Goal: Task Accomplishment & Management: Use online tool/utility

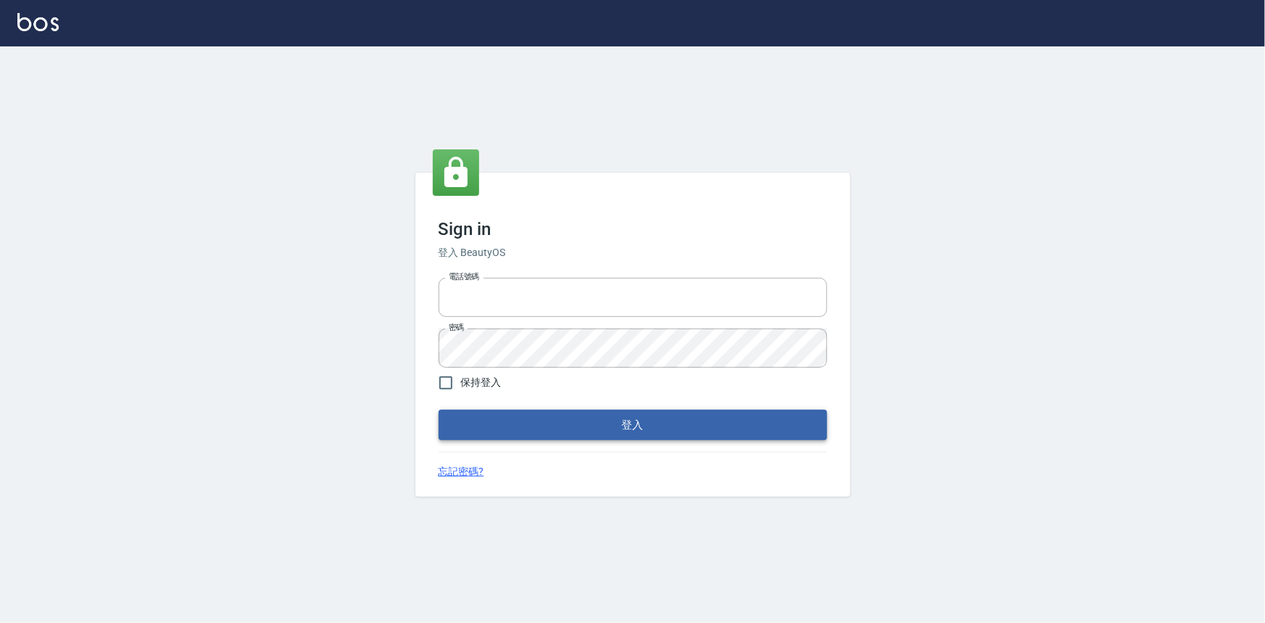
type input "0922670776"
click at [580, 424] on button "登入" at bounding box center [633, 425] width 389 height 30
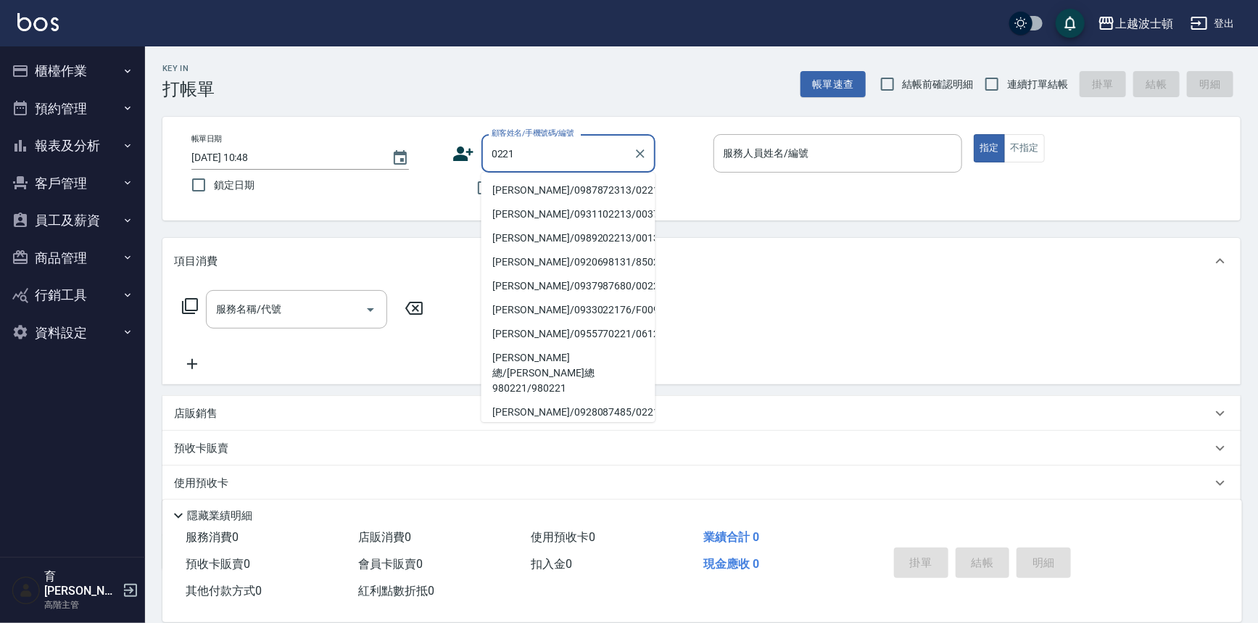
click at [536, 189] on li "[PERSON_NAME]/0987872313/0221" at bounding box center [568, 190] width 174 height 24
type input "[PERSON_NAME]/0987872313/0221"
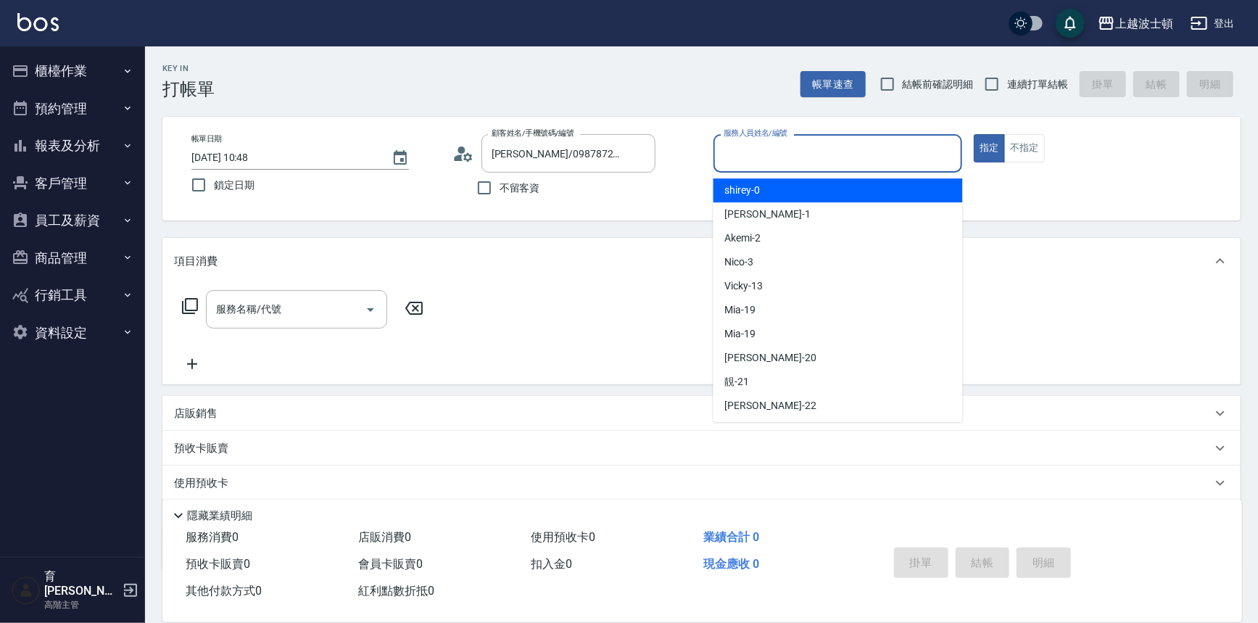
click at [810, 154] on input "服務人員姓名/編號" at bounding box center [838, 153] width 236 height 25
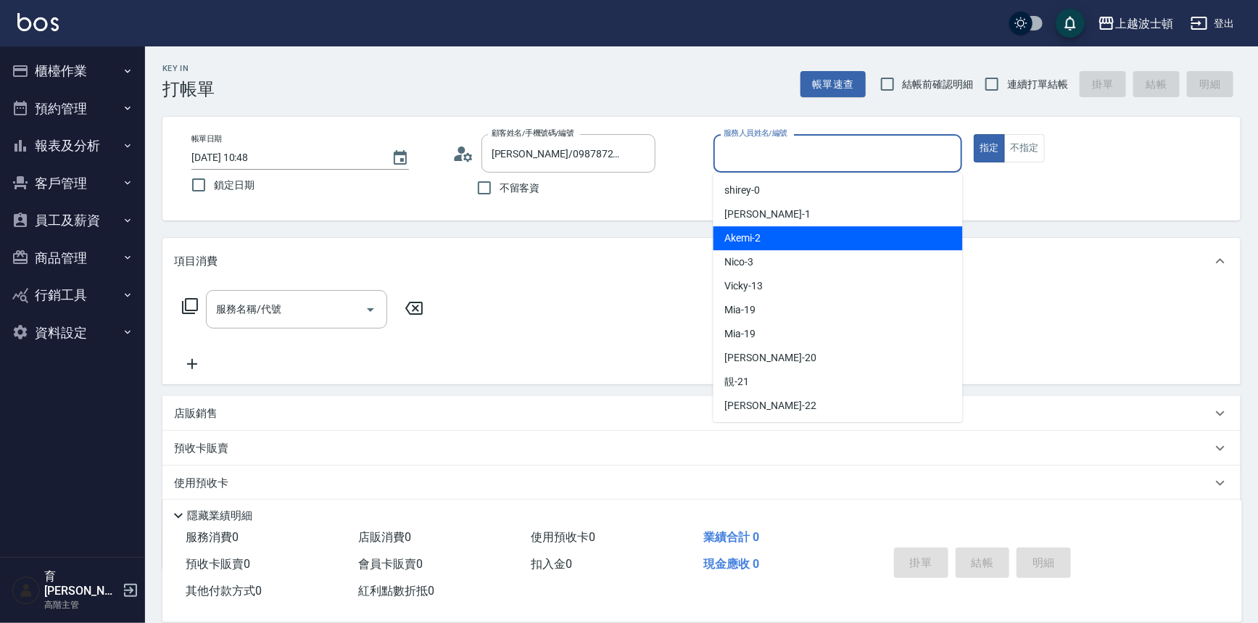
click at [829, 244] on div "Akemi -2" at bounding box center [837, 238] width 249 height 24
type input "Akemi-2"
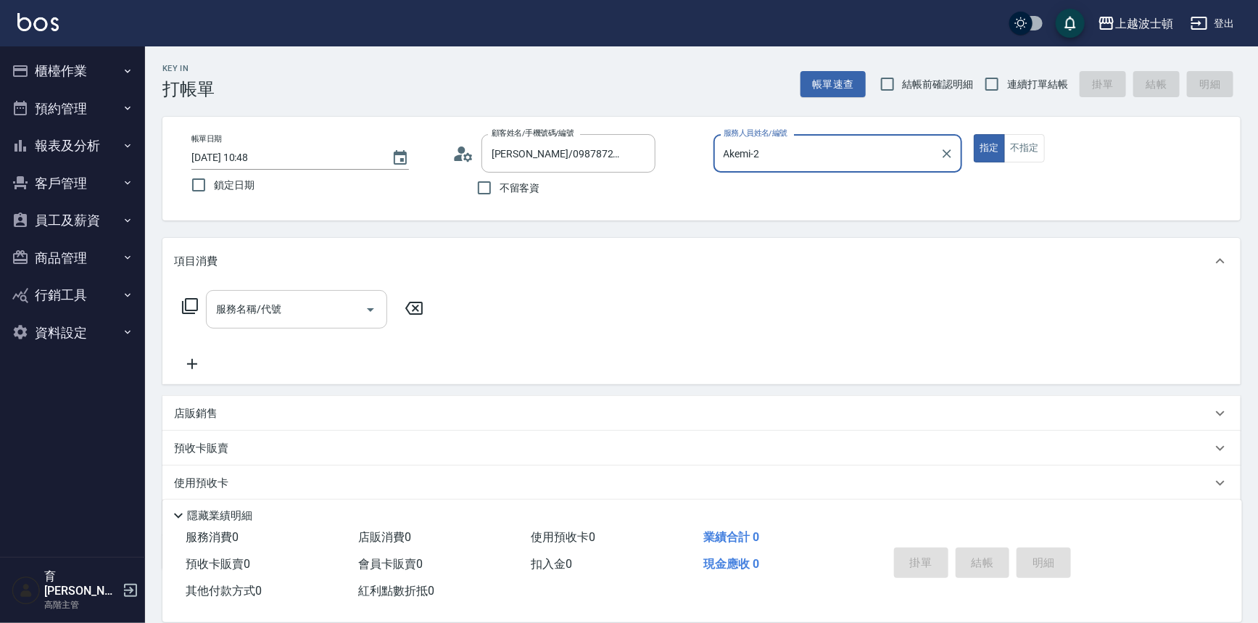
click at [320, 311] on input "服務名稱/代號" at bounding box center [285, 308] width 146 height 25
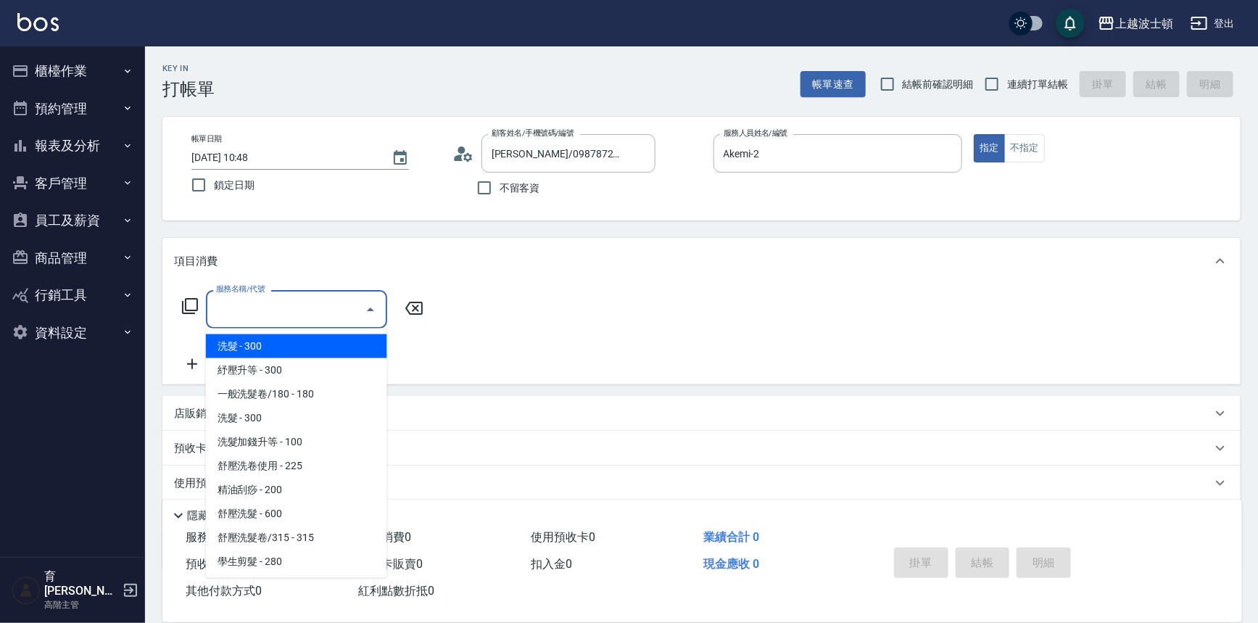
click at [318, 347] on span "洗髮 - 300" at bounding box center [296, 346] width 181 height 24
type input "洗髮(201)"
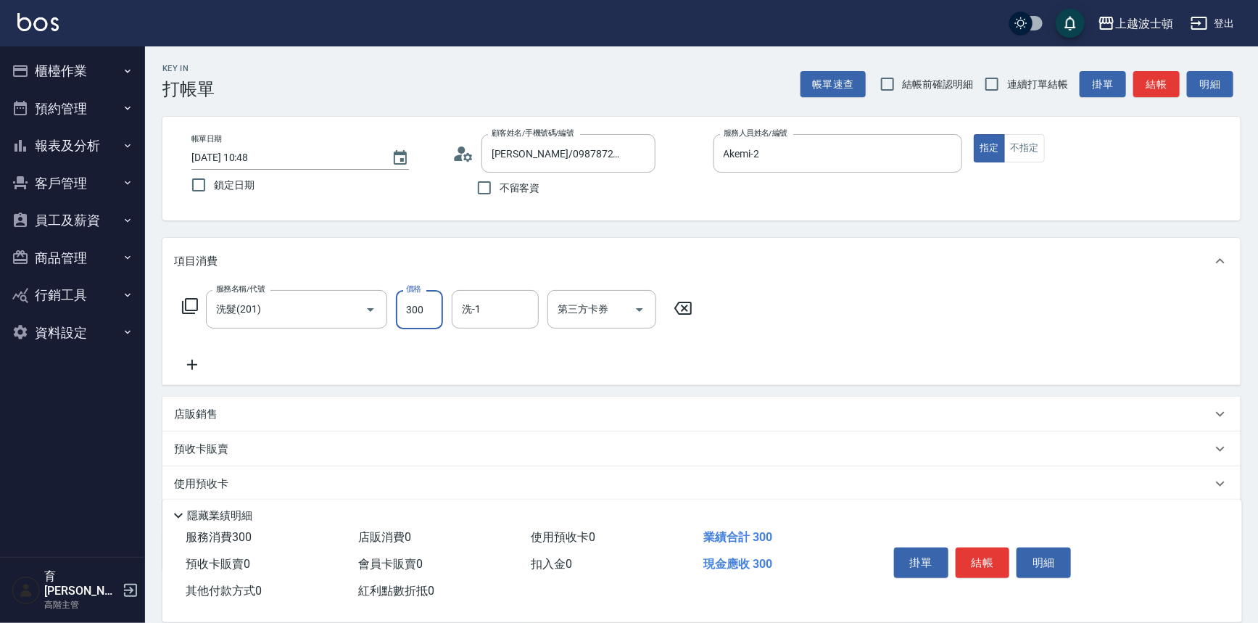
click at [414, 311] on input "300" at bounding box center [419, 309] width 47 height 39
type input "270"
click at [493, 311] on input "洗-1" at bounding box center [495, 308] width 74 height 25
drag, startPoint x: 502, startPoint y: 341, endPoint x: 568, endPoint y: 332, distance: 67.3
click at [502, 341] on div "Akemi -2" at bounding box center [495, 346] width 87 height 24
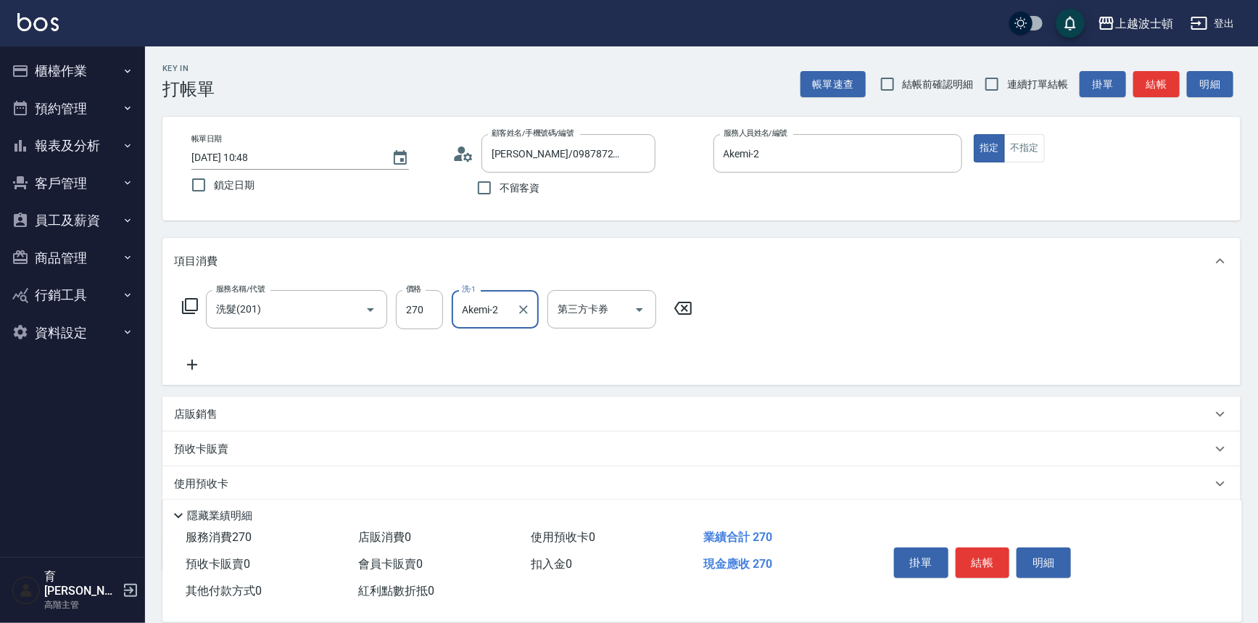
type input "Akemi-2"
click at [838, 290] on div "服務名稱/代號 洗髮(201) 服務名稱/代號 價格 270 價格 洗-1 Akemi-2 洗-1 第三方卡券 第三方卡券" at bounding box center [701, 334] width 1078 height 101
click at [995, 547] on button "結帳" at bounding box center [982, 562] width 54 height 30
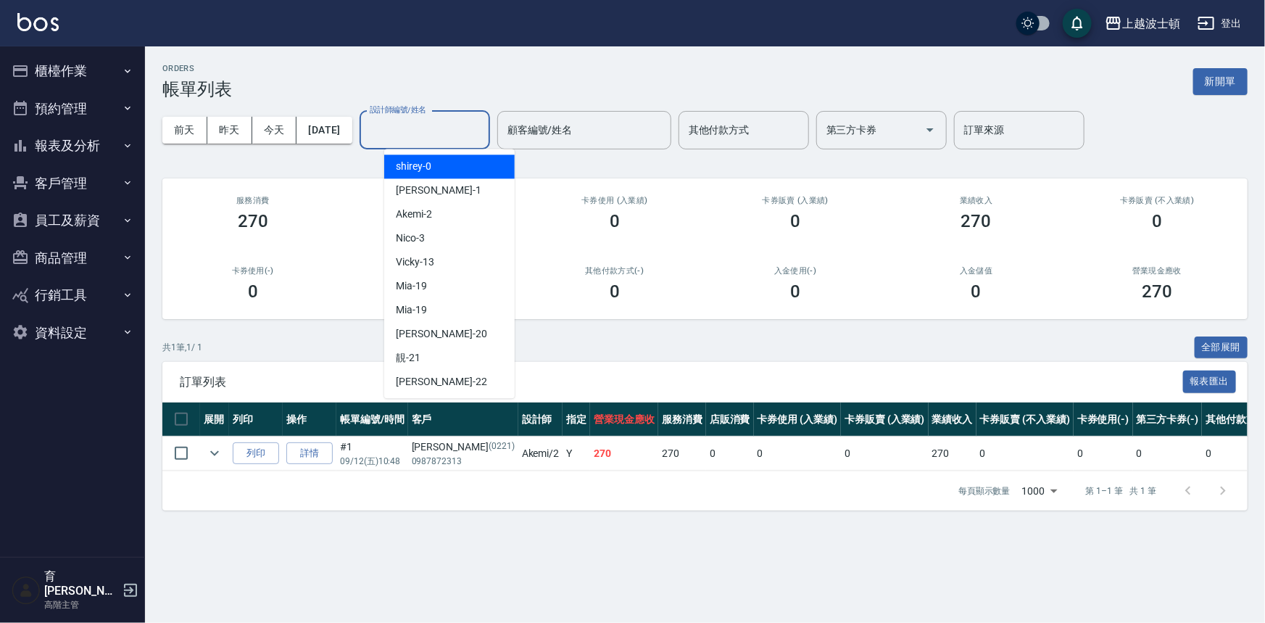
click at [442, 122] on input "設計師編號/姓名" at bounding box center [424, 129] width 117 height 25
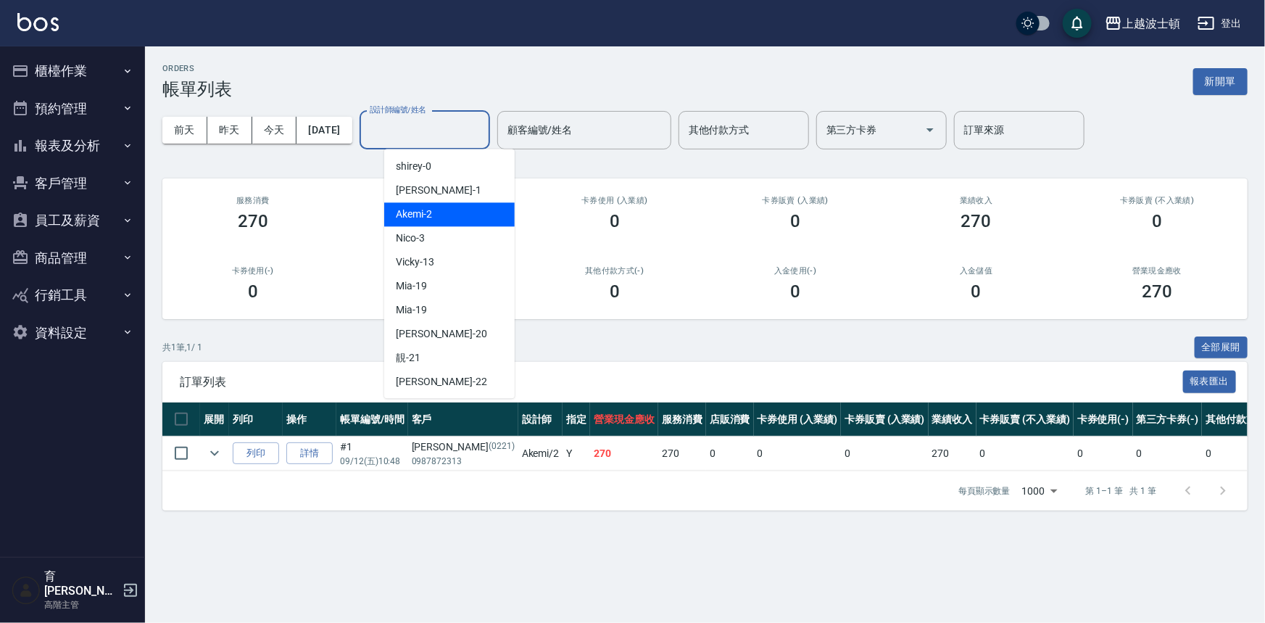
click at [457, 216] on div "Akemi -2" at bounding box center [449, 214] width 130 height 24
type input "Akemi-2"
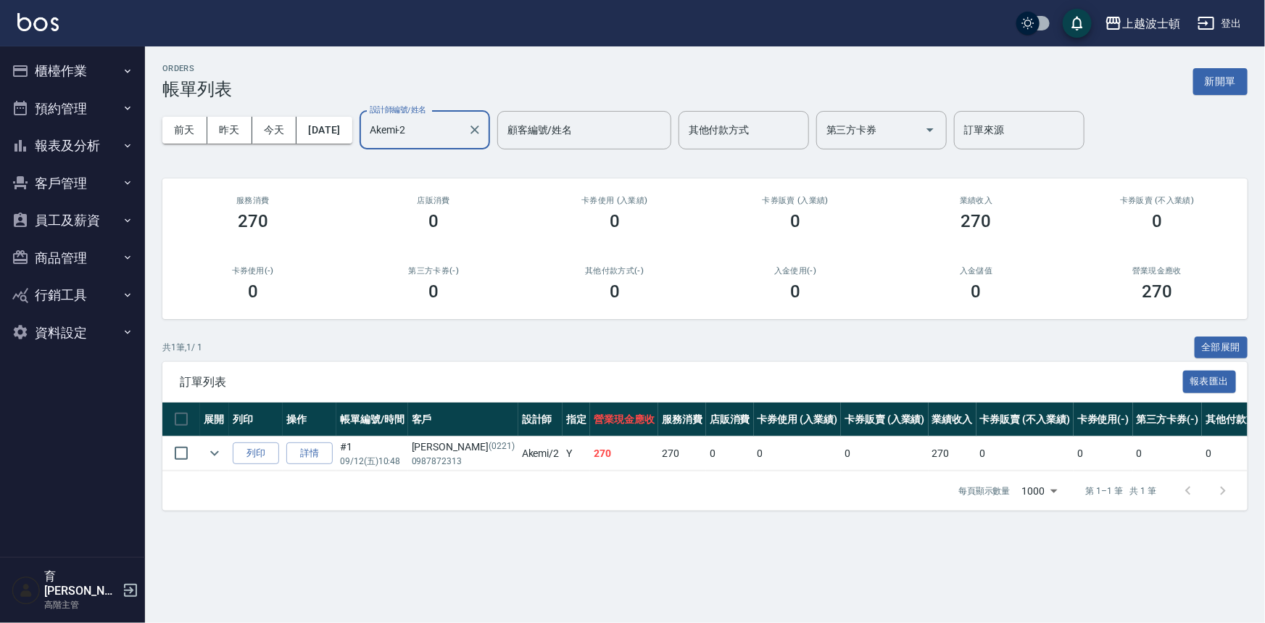
click at [83, 66] on button "櫃檯作業" at bounding box center [72, 71] width 133 height 38
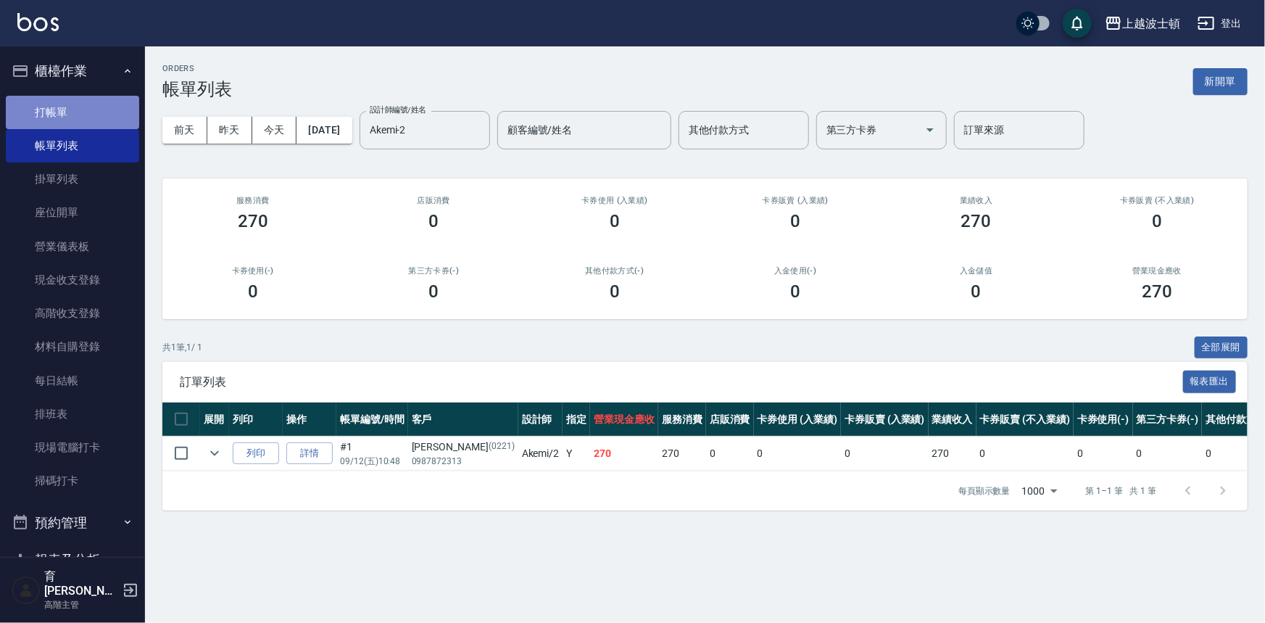
click at [83, 107] on link "打帳單" at bounding box center [72, 112] width 133 height 33
